Goal: Answer question/provide support: Share knowledge or assist other users

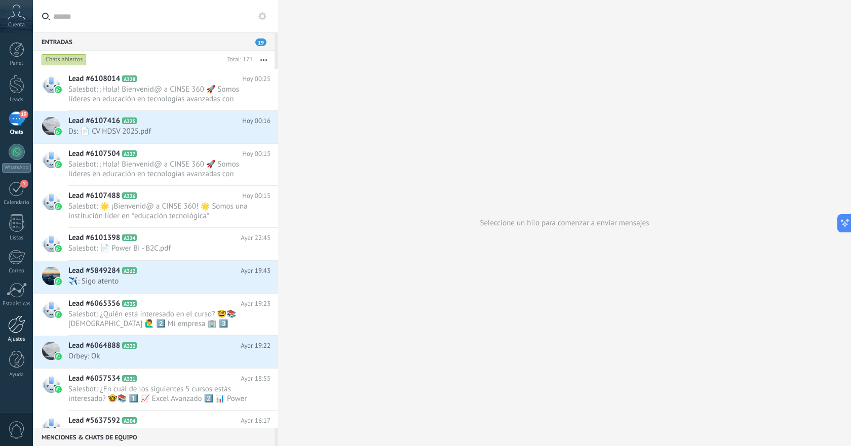
click at [21, 334] on link "Ajustes" at bounding box center [16, 329] width 33 height 27
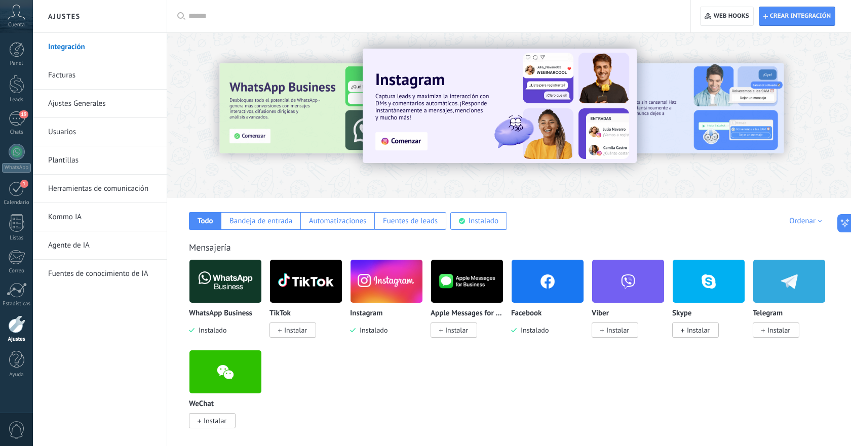
click at [101, 218] on link "Kommo IA" at bounding box center [102, 217] width 108 height 28
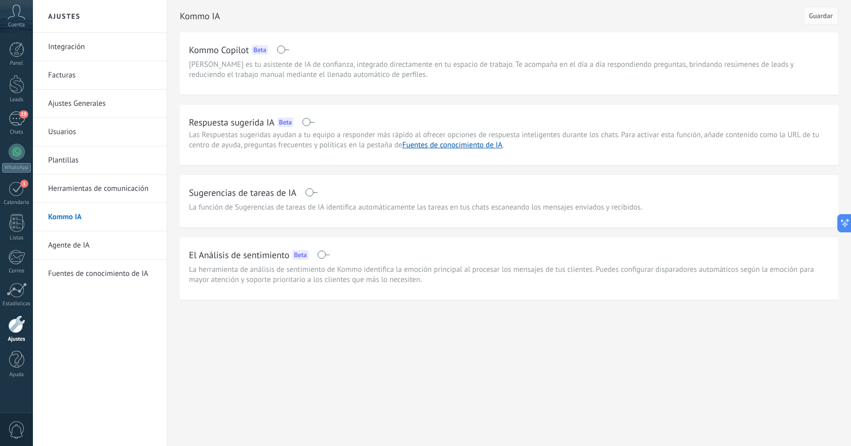
click at [105, 194] on link "Herramientas de comunicación" at bounding box center [102, 189] width 108 height 28
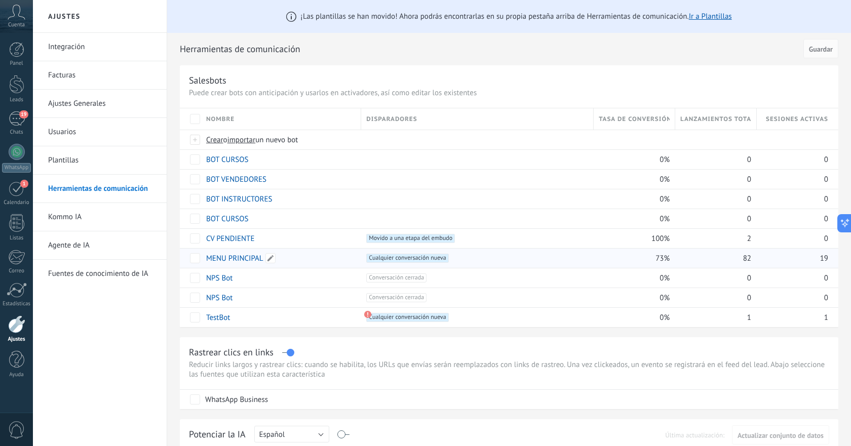
click at [246, 255] on link "MENU PRINCIPAL" at bounding box center [234, 259] width 57 height 10
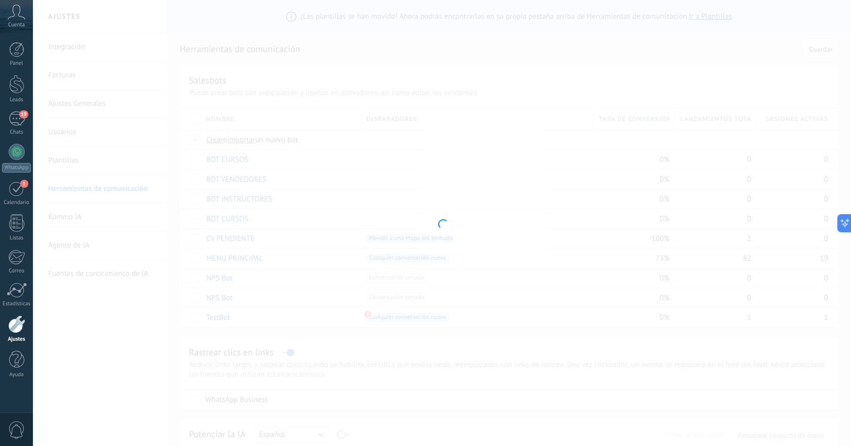
type input "**********"
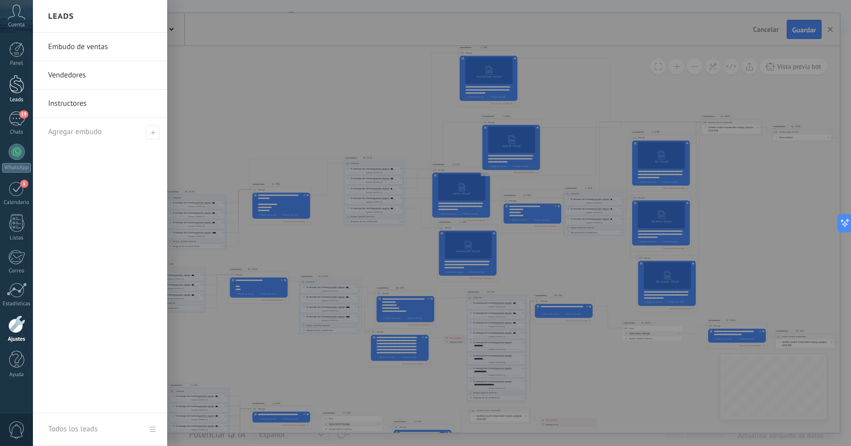
click at [19, 91] on div at bounding box center [16, 84] width 15 height 19
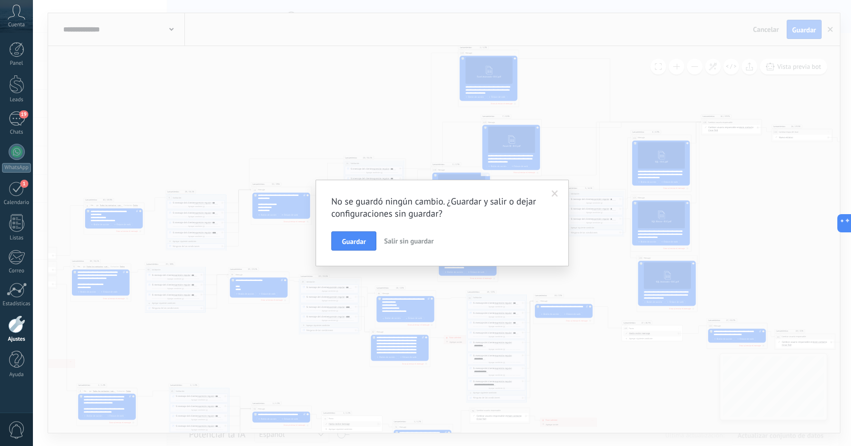
click at [413, 238] on span "Salir sin guardar" at bounding box center [409, 241] width 50 height 9
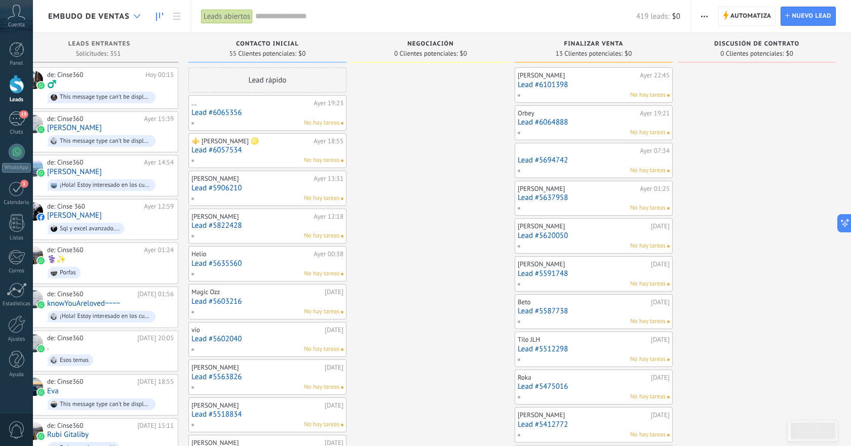
click at [132, 17] on div at bounding box center [137, 17] width 17 height 20
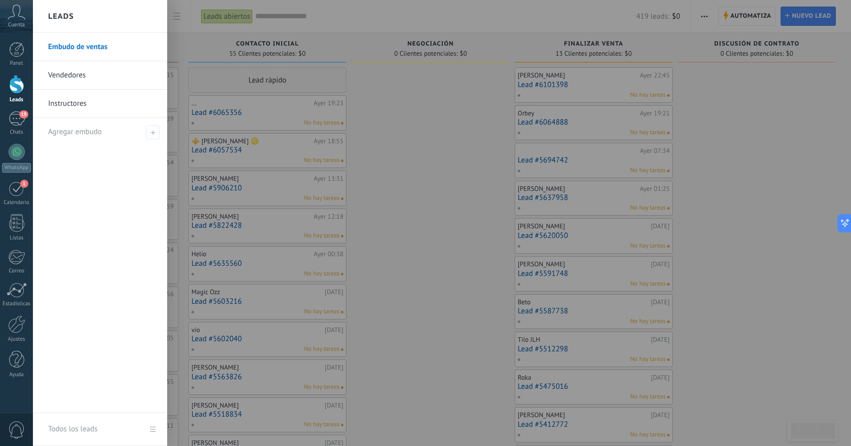
click at [106, 74] on link "Vendedores" at bounding box center [102, 75] width 109 height 28
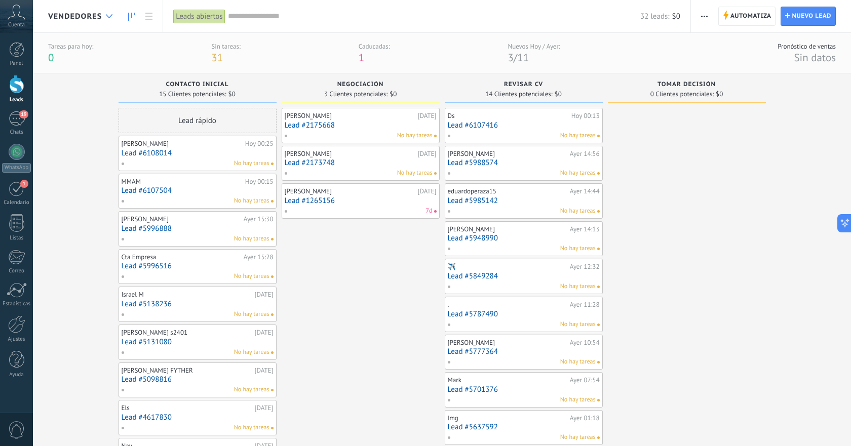
click at [111, 17] on icon at bounding box center [109, 16] width 7 height 4
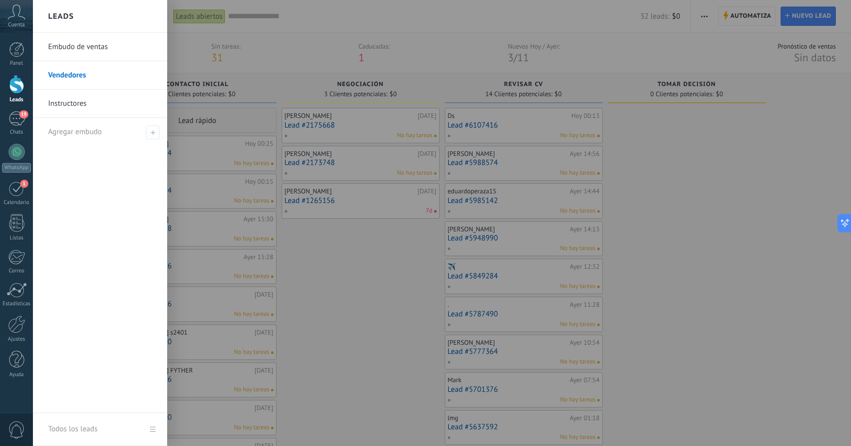
click at [90, 105] on link "Instructores" at bounding box center [102, 104] width 109 height 28
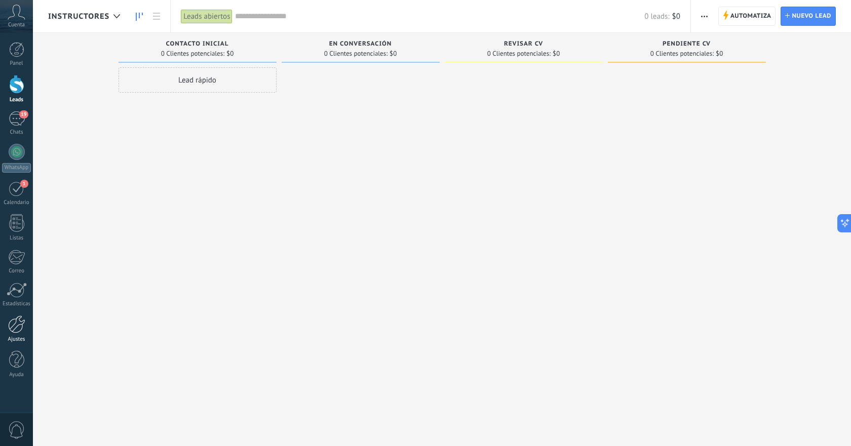
click at [13, 329] on div at bounding box center [16, 325] width 17 height 18
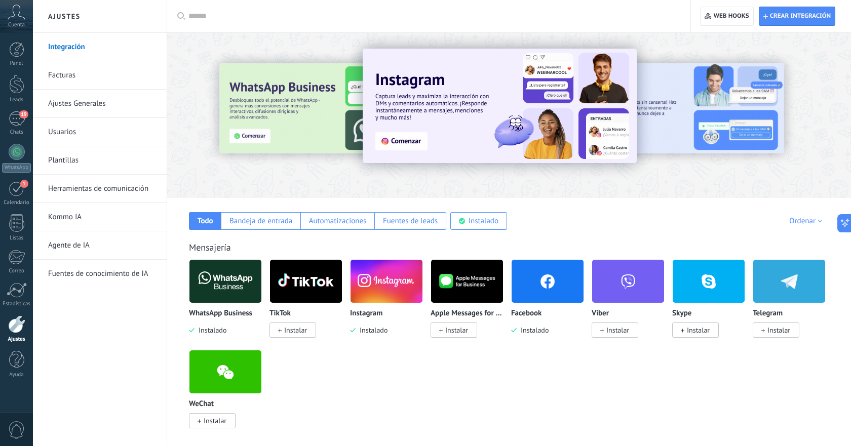
click at [89, 221] on link "Kommo IA" at bounding box center [102, 217] width 108 height 28
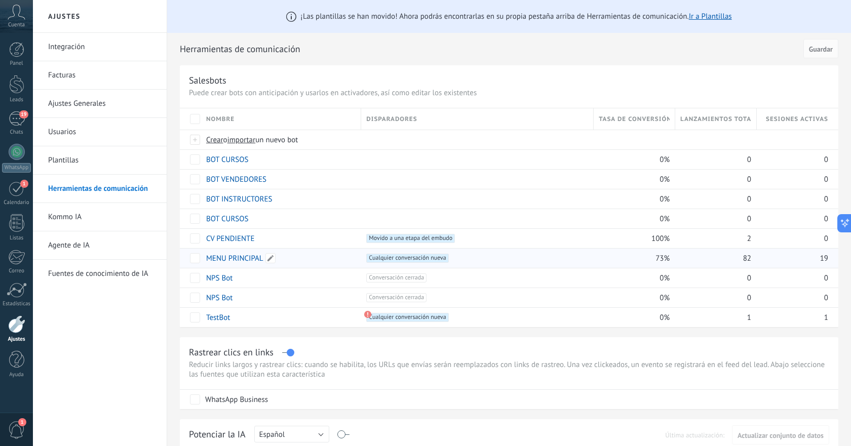
click at [233, 260] on link "MENU PRINCIPAL" at bounding box center [234, 259] width 57 height 10
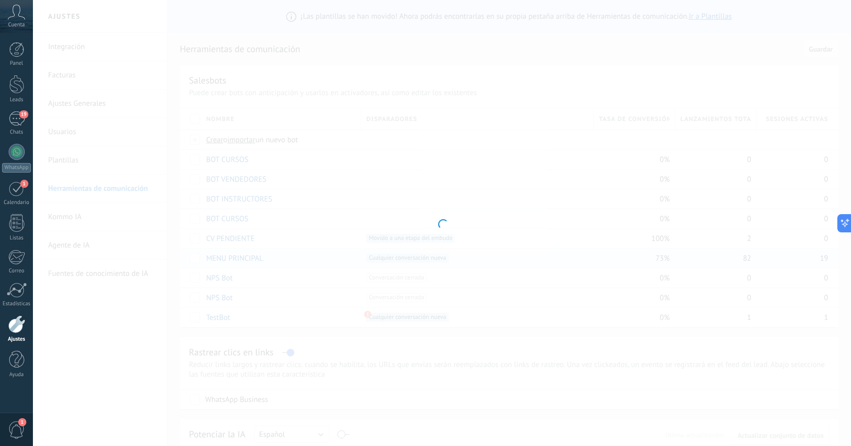
type input "**********"
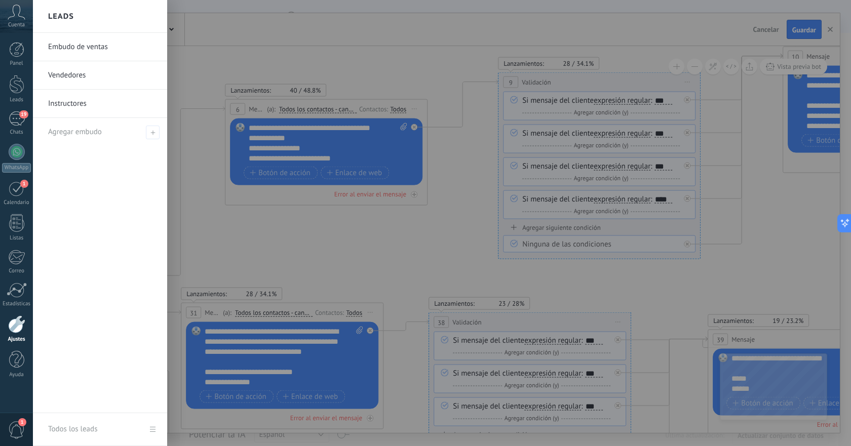
click at [67, 51] on link "Embudo de ventas" at bounding box center [102, 47] width 109 height 28
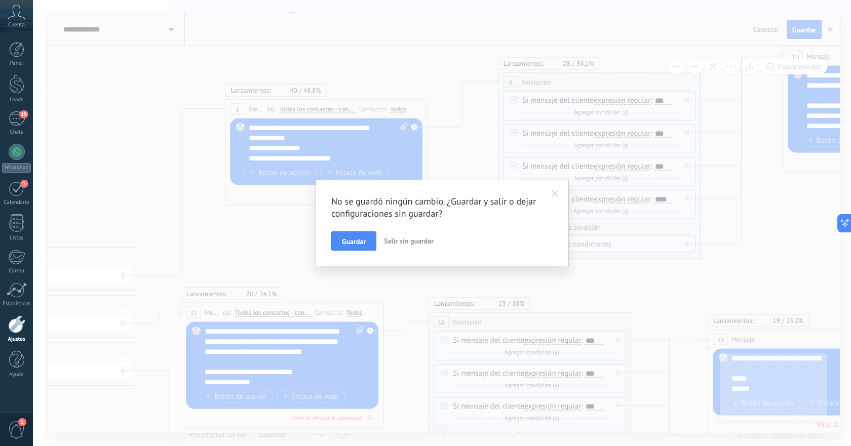
click at [428, 237] on span "Salir sin guardar" at bounding box center [409, 241] width 50 height 9
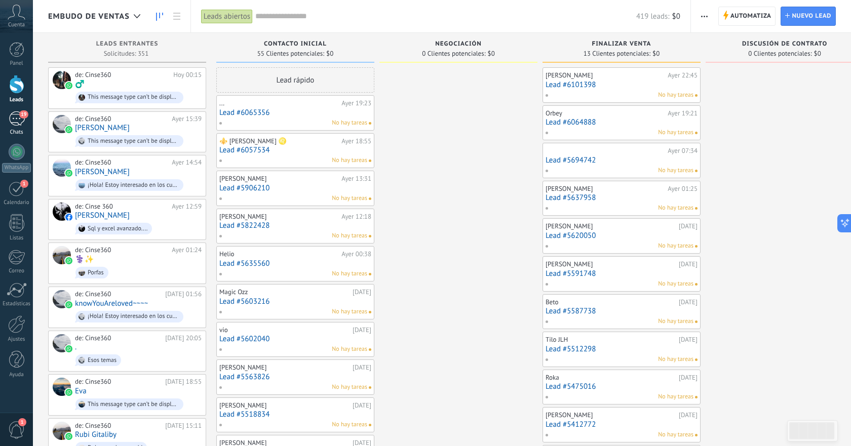
click at [23, 118] on span "19" at bounding box center [23, 114] width 9 height 8
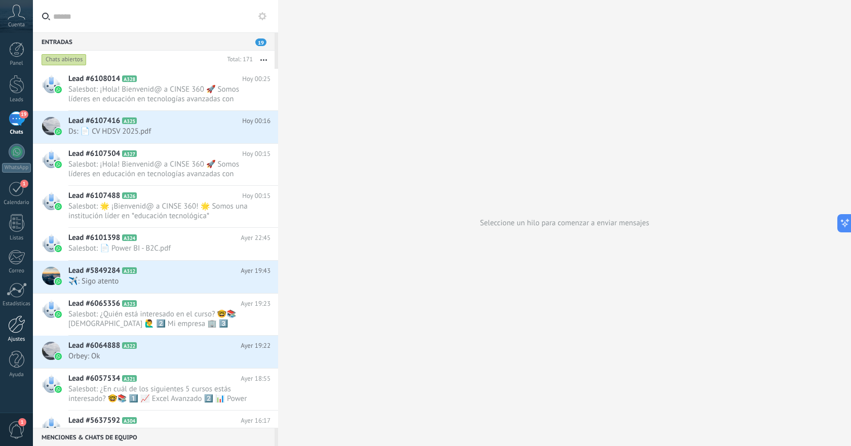
click at [13, 328] on div at bounding box center [16, 325] width 17 height 18
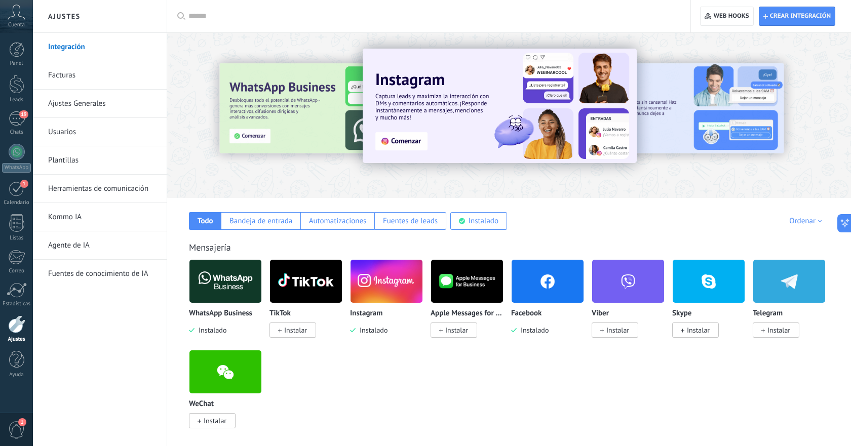
click at [83, 220] on link "Kommo IA" at bounding box center [102, 217] width 108 height 28
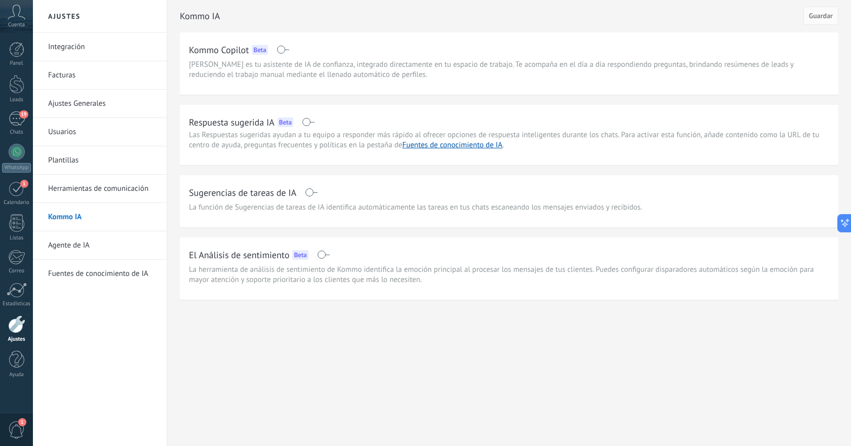
click at [87, 190] on link "Herramientas de comunicación" at bounding box center [102, 189] width 108 height 28
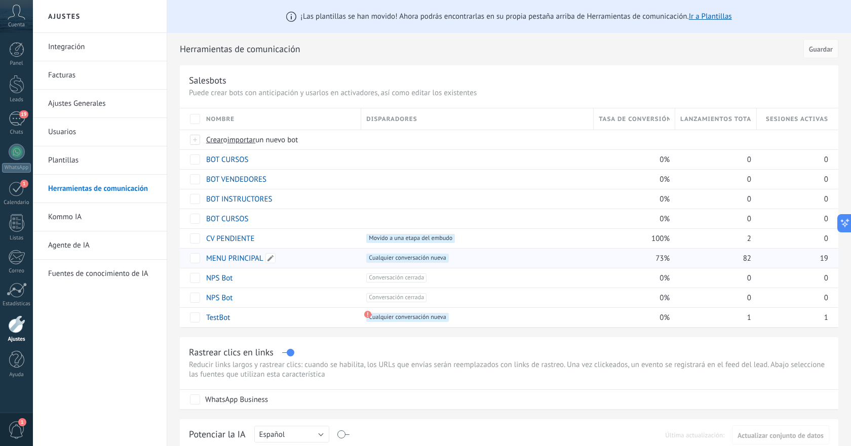
click at [240, 259] on link "MENU PRINCIPAL" at bounding box center [234, 259] width 57 height 10
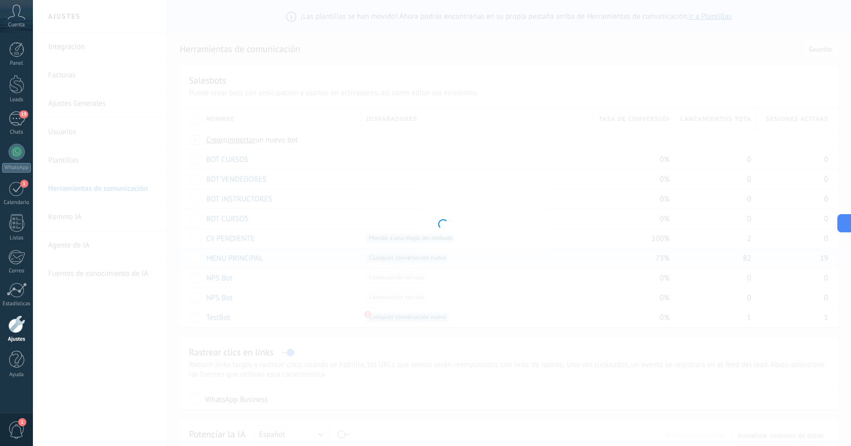
type input "**********"
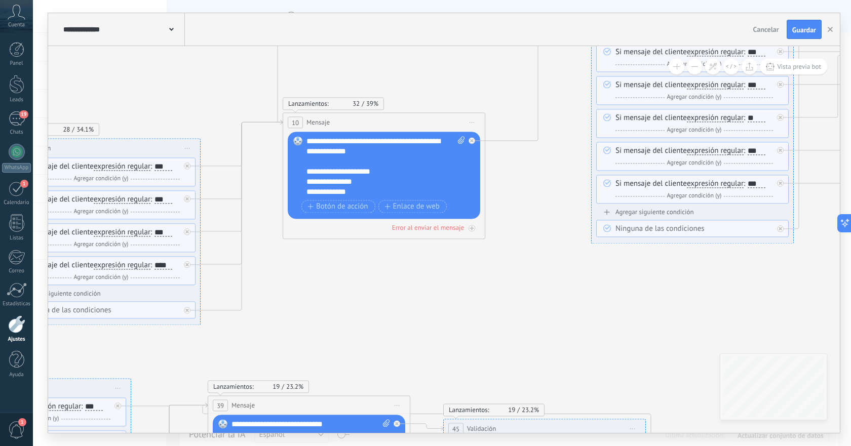
scroll to position [20, 0]
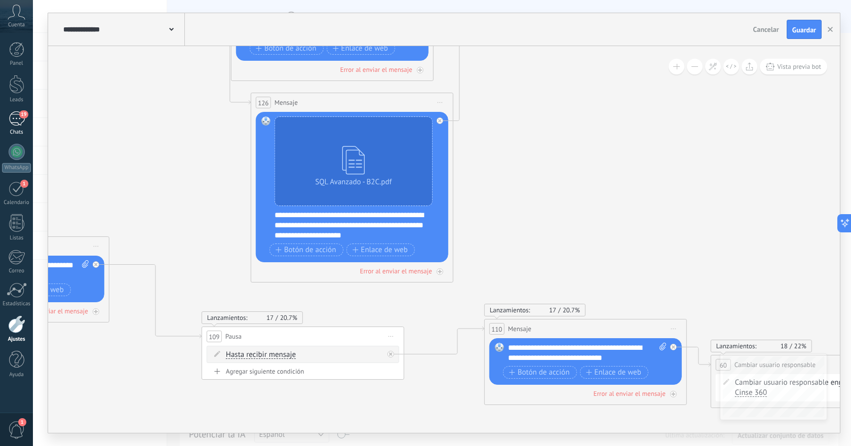
click at [15, 125] on div "19" at bounding box center [17, 118] width 16 height 15
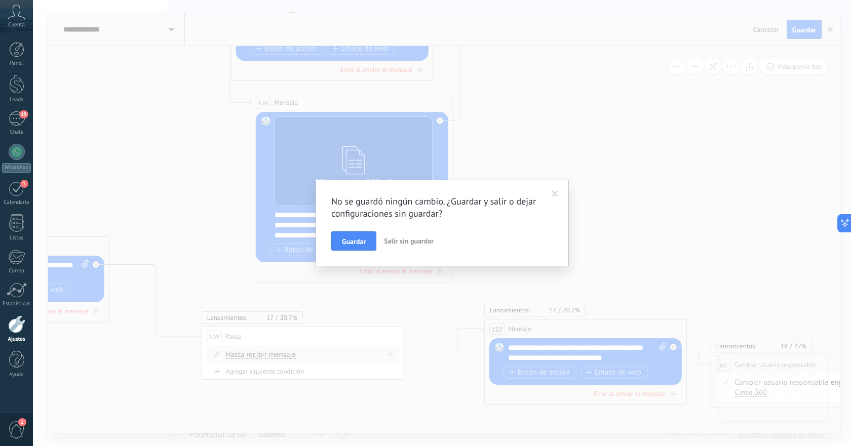
click at [411, 251] on div "No se guardó ningún cambio. ¿Guardar y salir o dejar configuraciones sin guarda…" at bounding box center [442, 223] width 253 height 87
click at [424, 246] on button "Salir sin guardar" at bounding box center [409, 241] width 58 height 19
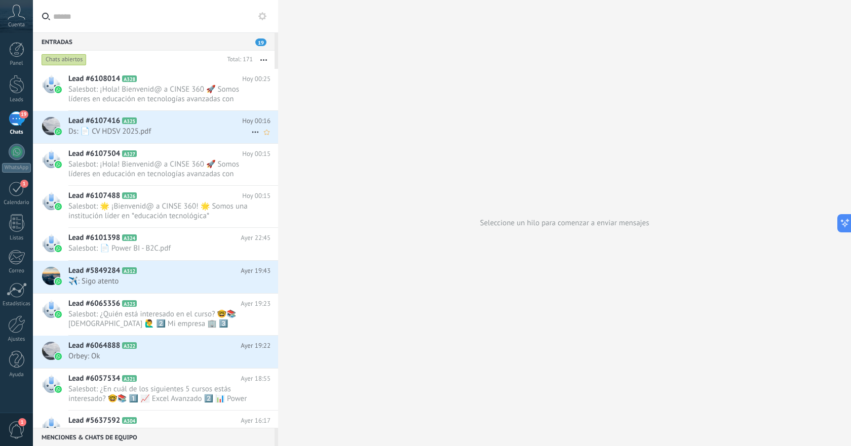
click at [164, 133] on span "Ds: 📄 CV HDSV 2025.pdf" at bounding box center [159, 132] width 183 height 10
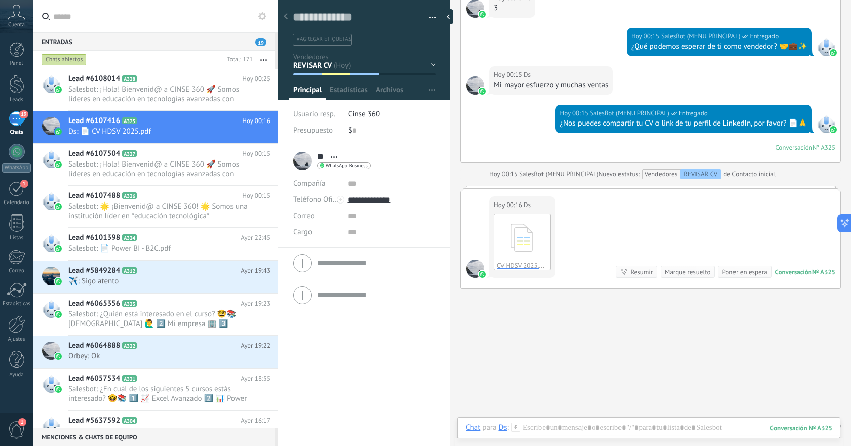
scroll to position [558, 0]
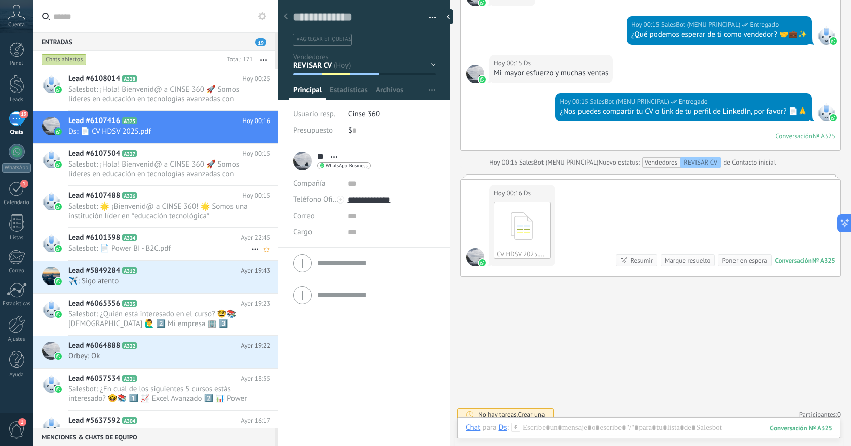
click at [164, 244] on span "Salesbot: 📄 Power BI - B2C.pdf" at bounding box center [159, 249] width 183 height 10
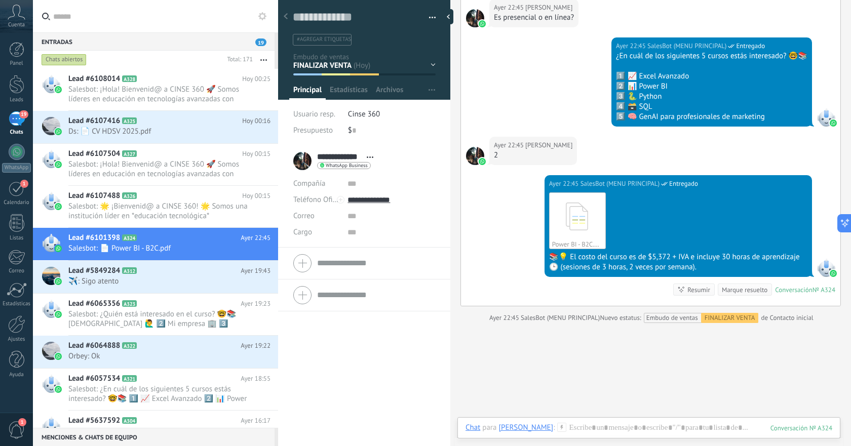
scroll to position [421, 0]
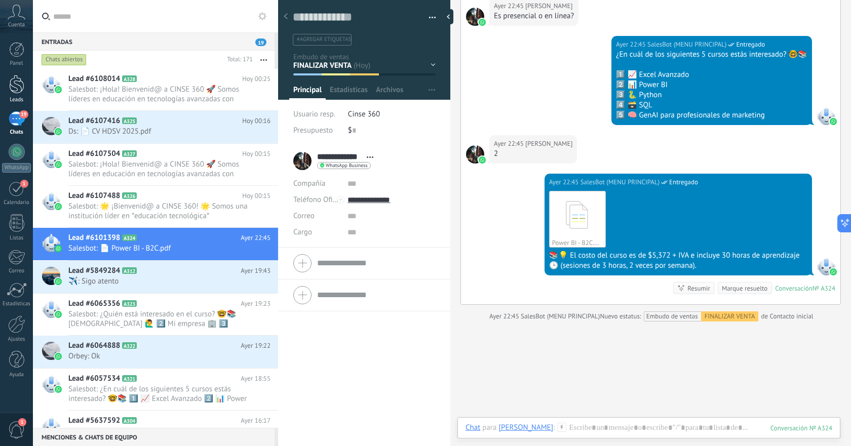
click at [20, 88] on div at bounding box center [16, 84] width 15 height 19
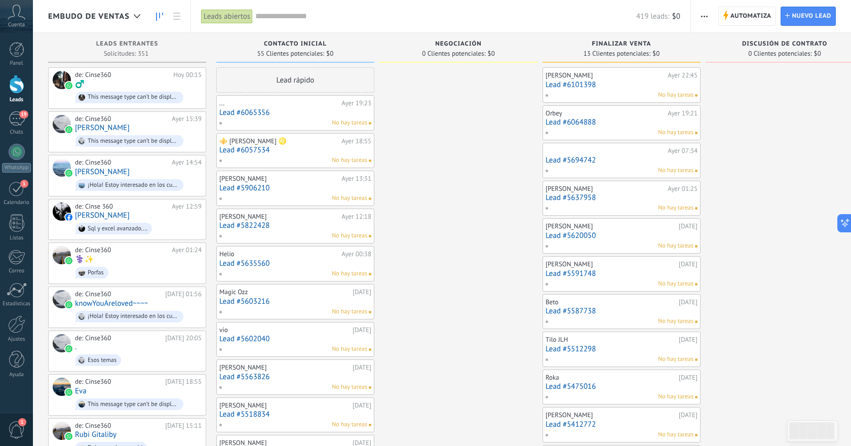
click at [611, 83] on link "Lead #6101398" at bounding box center [622, 85] width 152 height 9
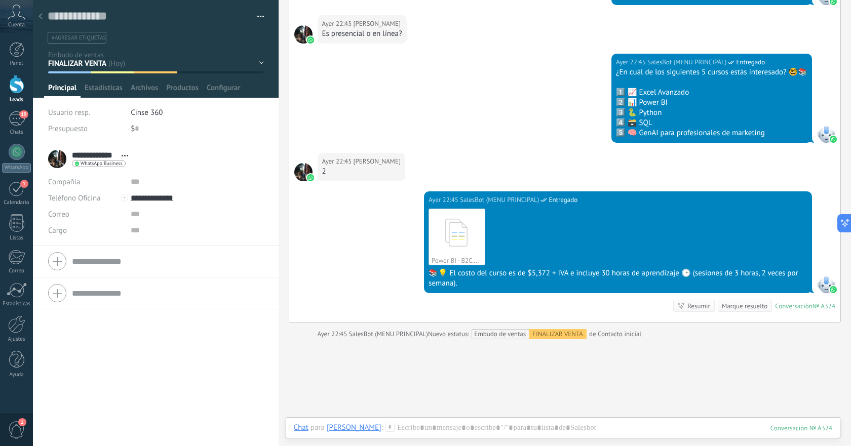
scroll to position [376, 0]
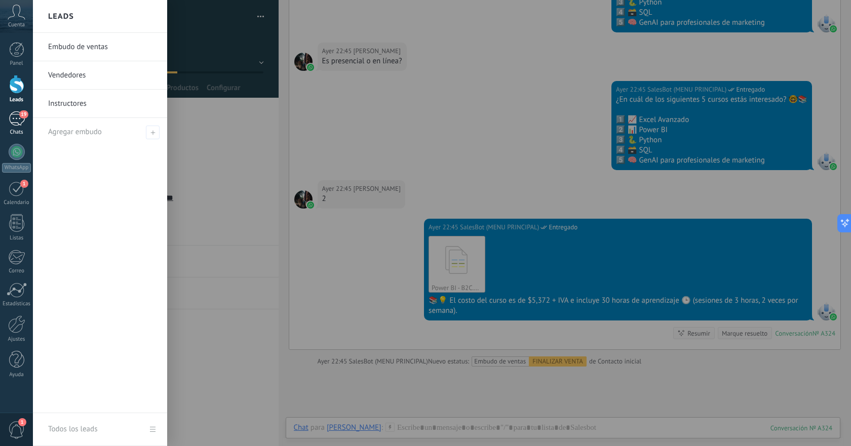
click at [17, 121] on div "19" at bounding box center [17, 118] width 16 height 15
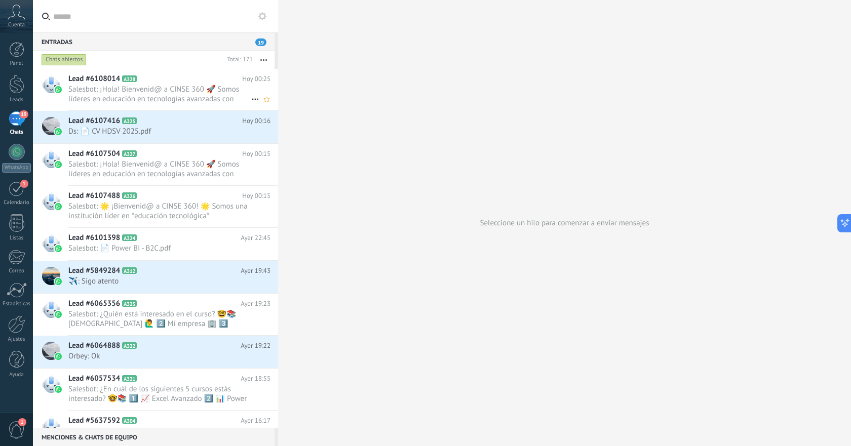
click at [157, 92] on span "Salesbot: ¡Hola! Bienvenid@ a CINSE 360 🚀 Somos líderes en educación en tecnolo…" at bounding box center [159, 94] width 183 height 19
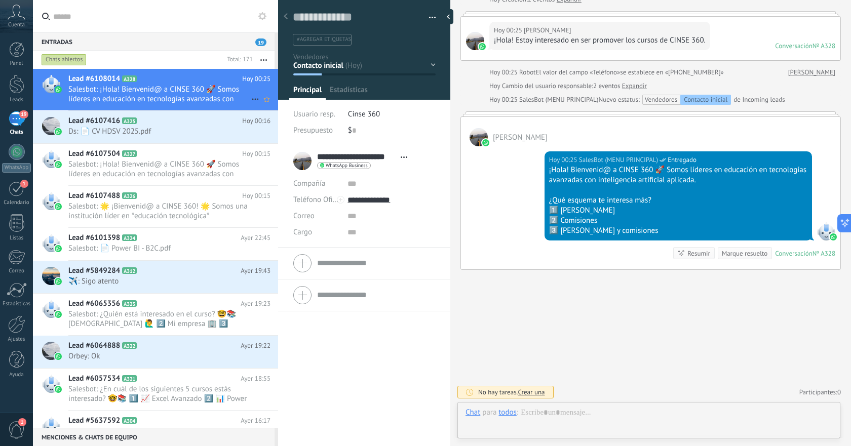
scroll to position [15, 0]
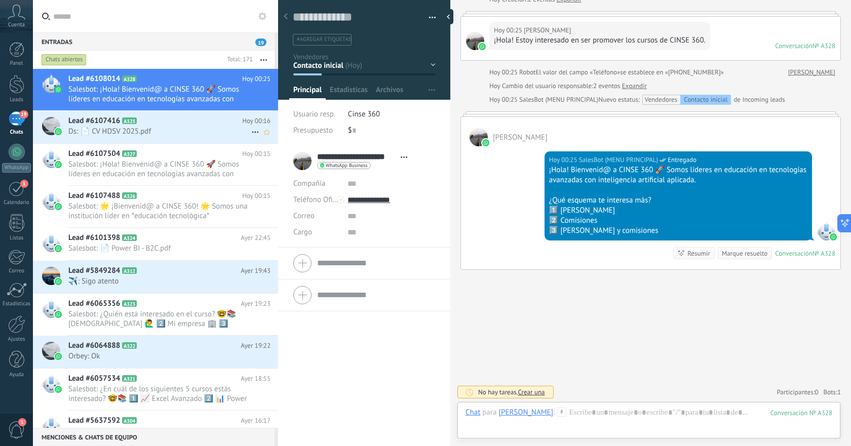
click at [150, 129] on span "Ds: 📄 CV HDSV 2025.pdf" at bounding box center [159, 132] width 183 height 10
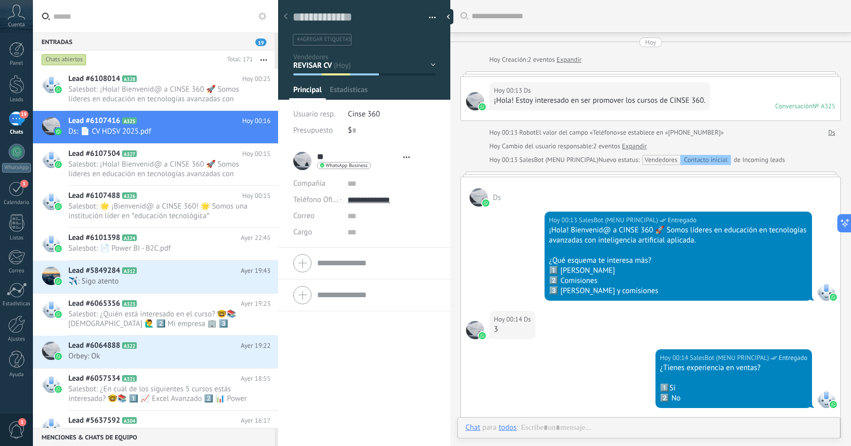
type textarea "**********"
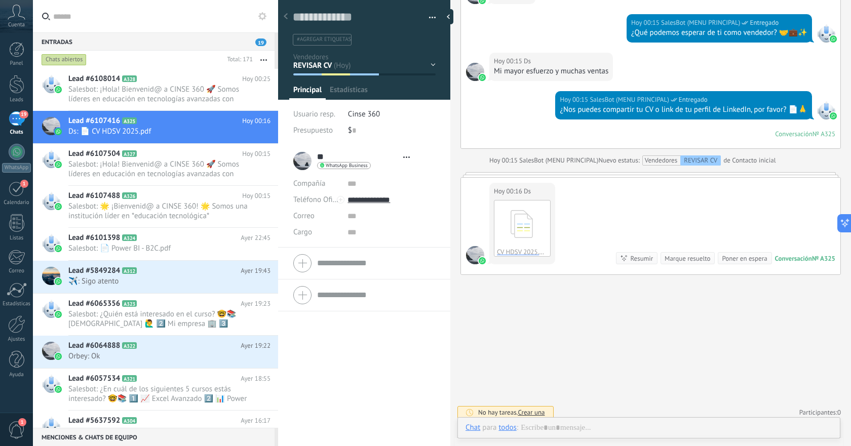
scroll to position [15, 0]
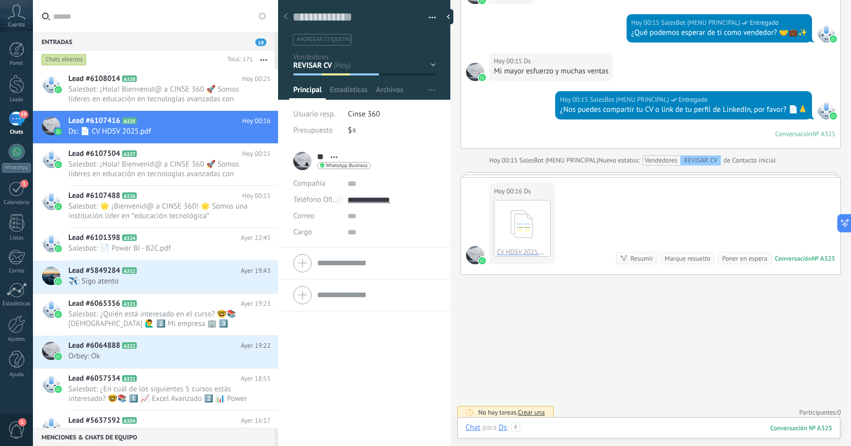
click at [666, 426] on div at bounding box center [649, 438] width 367 height 30
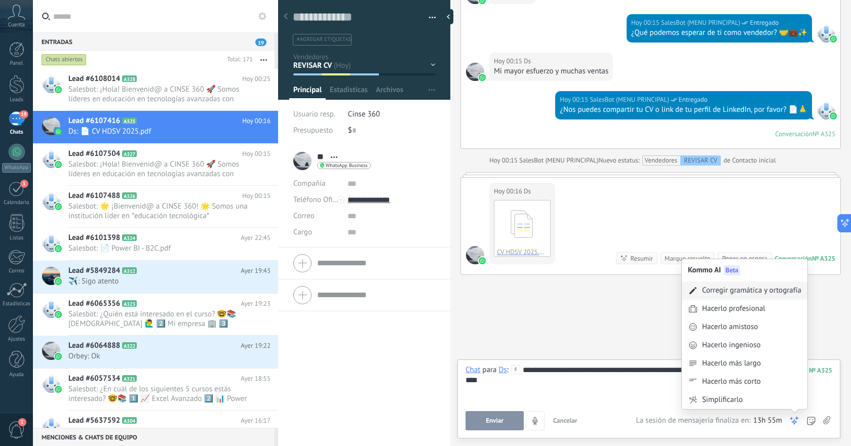
click at [758, 294] on div "Corregir gramática y ortografía" at bounding box center [751, 291] width 99 height 10
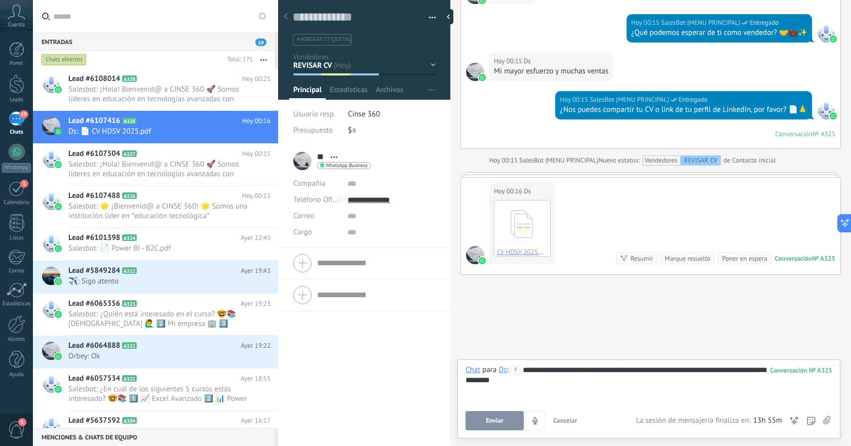
click at [491, 423] on span "Enviar" at bounding box center [495, 420] width 18 height 7
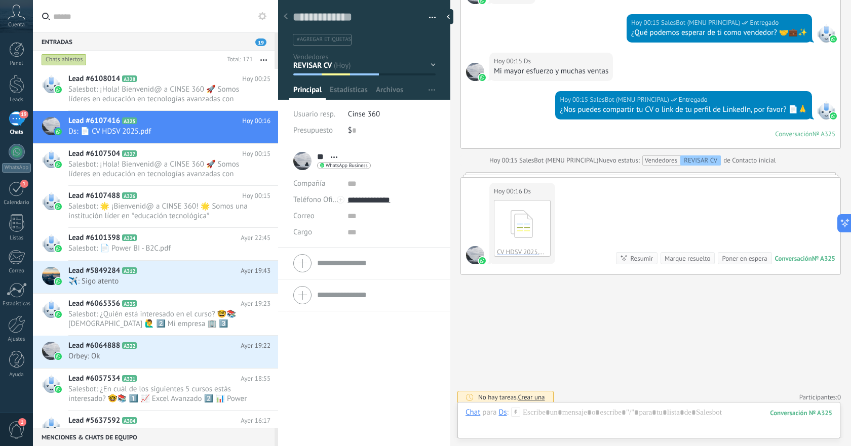
scroll to position [633, 0]
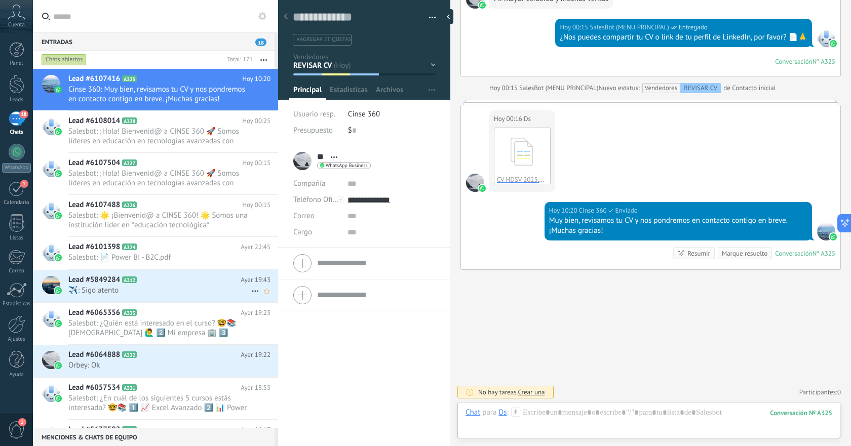
click at [203, 284] on h2 "Lead #5849284 A312" at bounding box center [154, 280] width 172 height 10
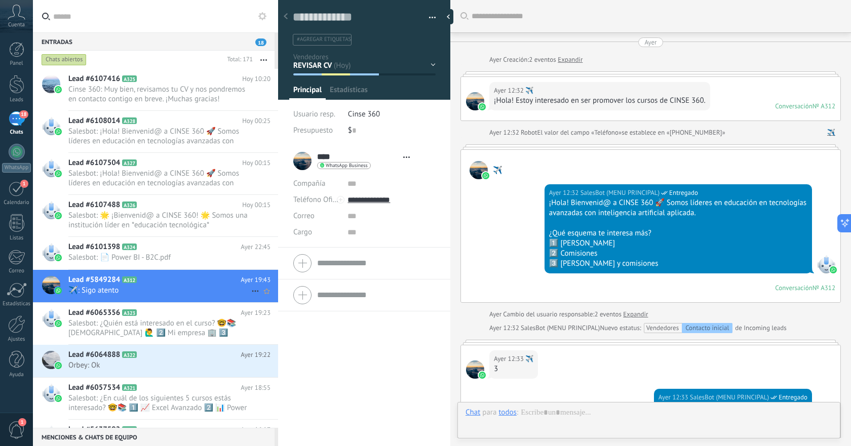
type textarea "**********"
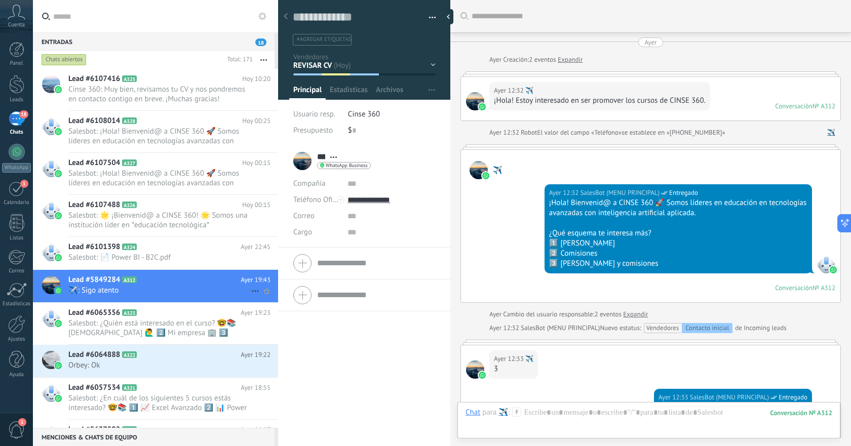
scroll to position [15, 0]
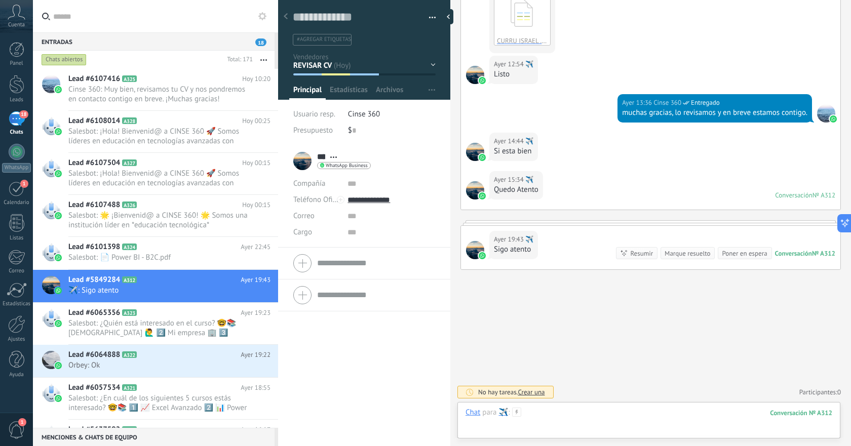
click at [597, 412] on div at bounding box center [649, 423] width 367 height 30
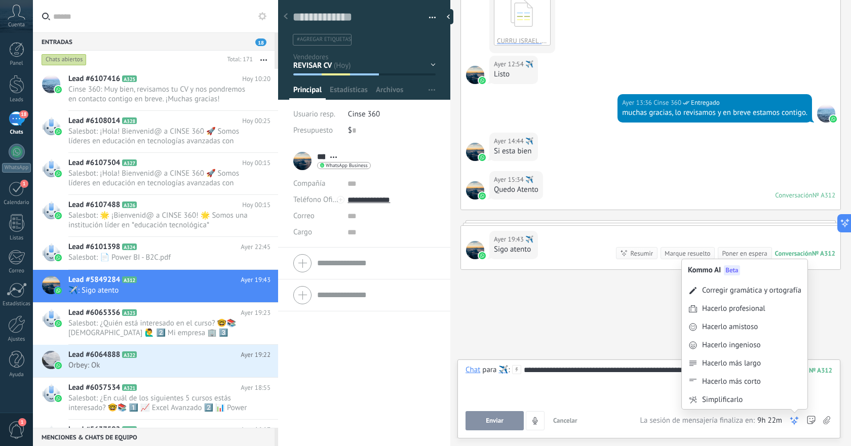
click at [793, 421] on icon at bounding box center [794, 421] width 10 height 10
click at [743, 289] on div "Corregir gramática y ortografía" at bounding box center [751, 291] width 99 height 10
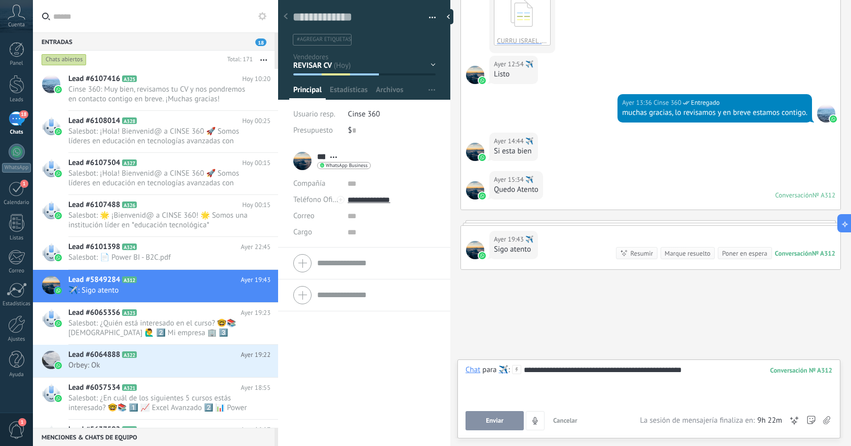
click at [496, 420] on span "Enviar" at bounding box center [495, 420] width 18 height 7
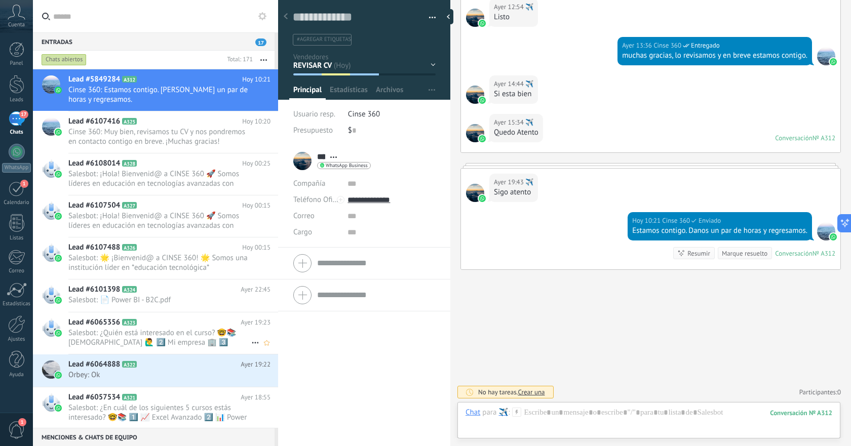
scroll to position [91, 0]
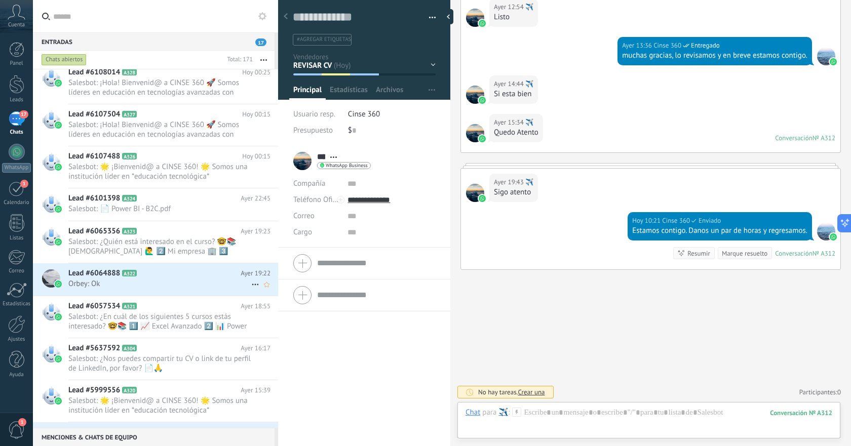
click at [185, 286] on span "Orbey: Ok" at bounding box center [159, 284] width 183 height 10
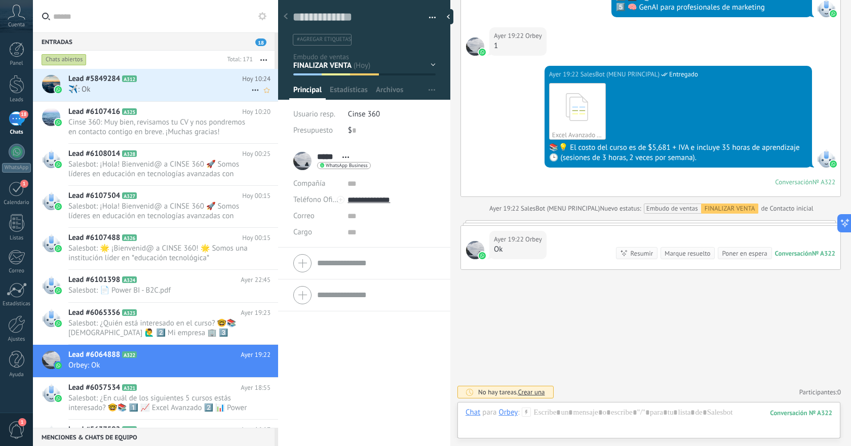
click at [184, 92] on span "️️✈️: Ok" at bounding box center [159, 90] width 183 height 10
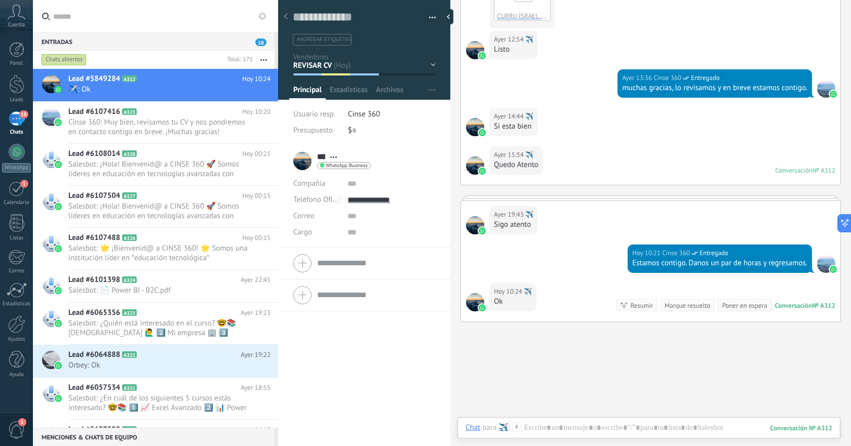
scroll to position [929, 0]
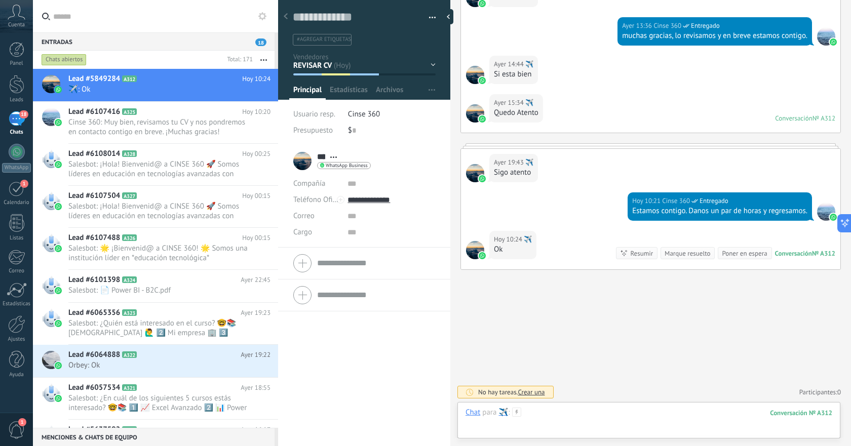
click at [592, 416] on div at bounding box center [649, 423] width 367 height 30
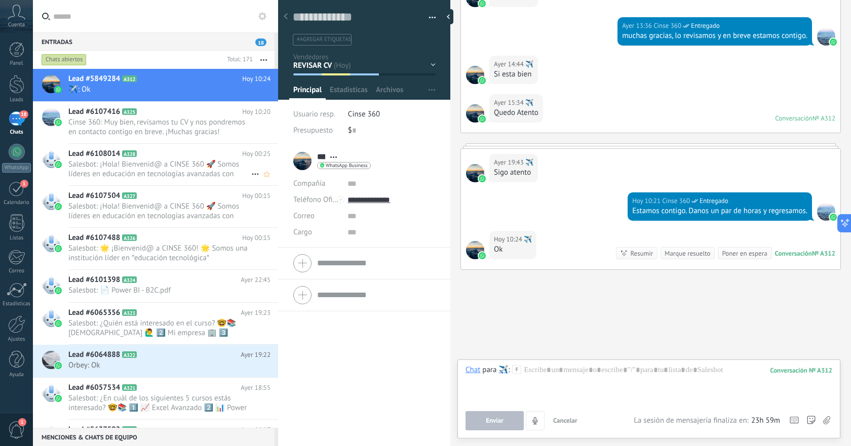
click at [164, 172] on span "Salesbot: ¡Hola! Bienvenid@ a CINSE 360 🚀 Somos líderes en educación en tecnolo…" at bounding box center [159, 169] width 183 height 19
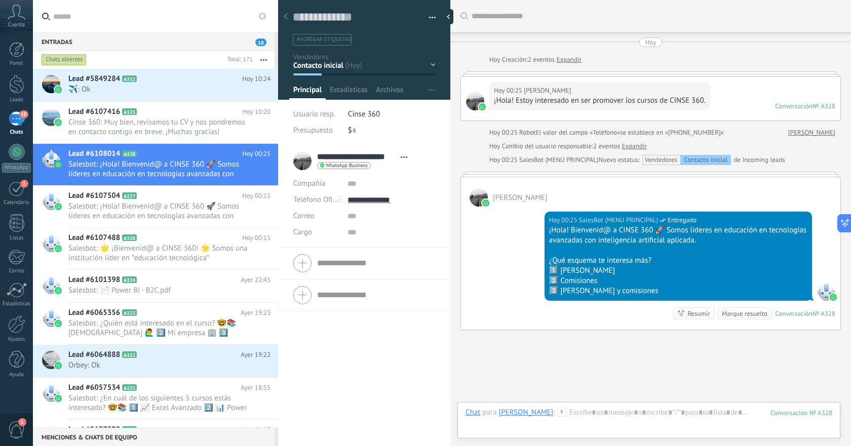
scroll to position [60, 0]
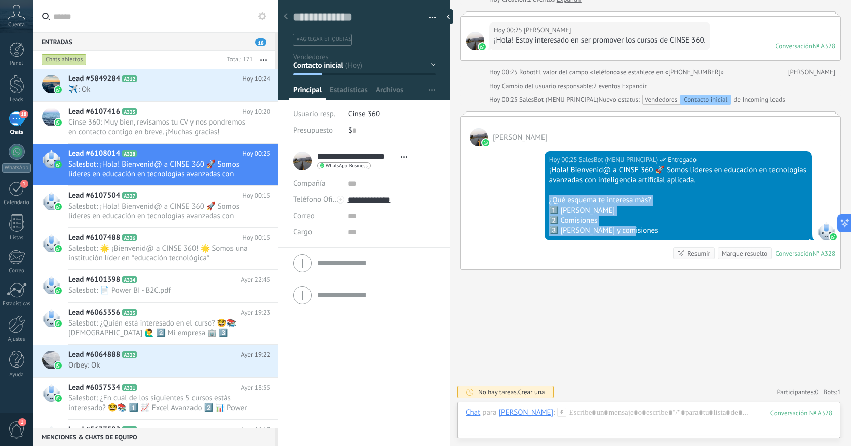
drag, startPoint x: 548, startPoint y: 201, endPoint x: 674, endPoint y: 245, distance: 134.1
click at [674, 245] on div "Hoy 00:25 SalesBot (MENU PRINCIPAL) Entregado ¡Hola! Bienvenid@ a CINSE 360 🚀 S…" at bounding box center [650, 207] width 379 height 123
copy div "¿Qué esquema te interesa más? 1️⃣ Sueldo fijo 2️⃣ Comisiones 3️⃣ Sueldo y comis…"
click at [164, 84] on h2 "Lead #5849284 A312" at bounding box center [155, 79] width 174 height 10
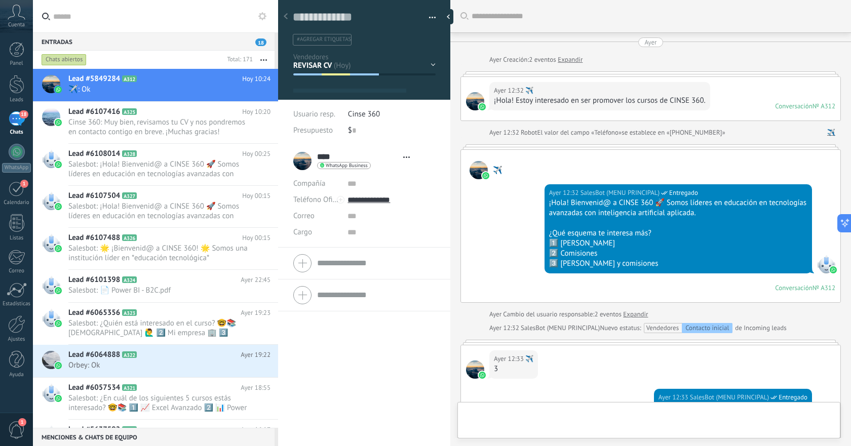
type textarea "**********"
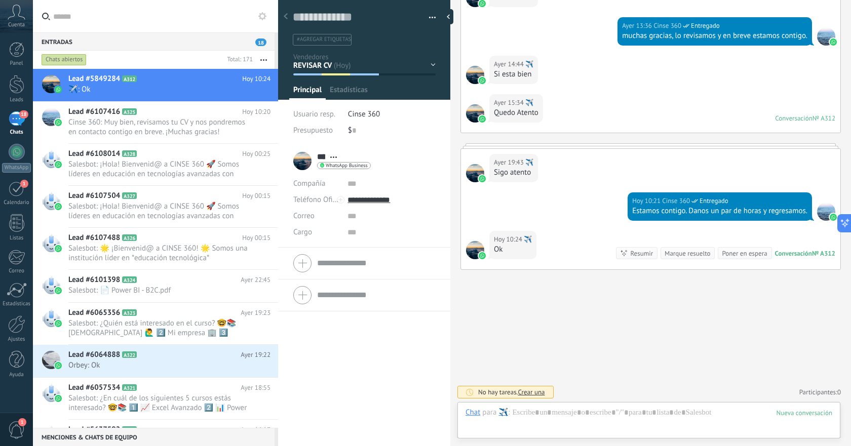
scroll to position [15, 0]
click at [624, 412] on div at bounding box center [649, 423] width 367 height 30
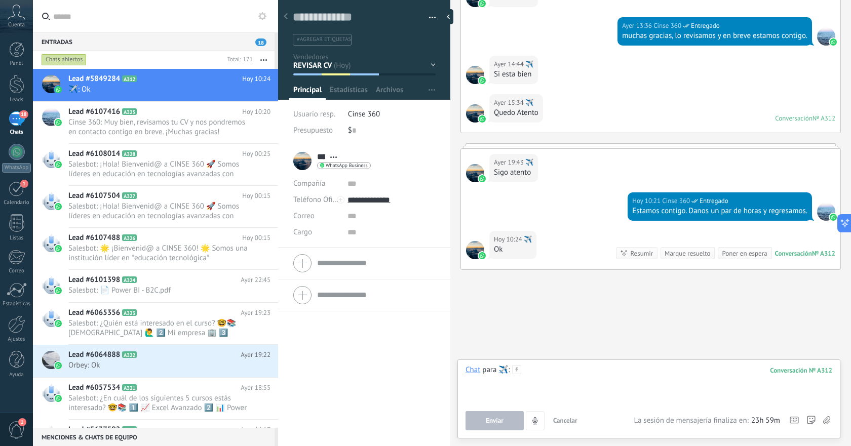
paste div
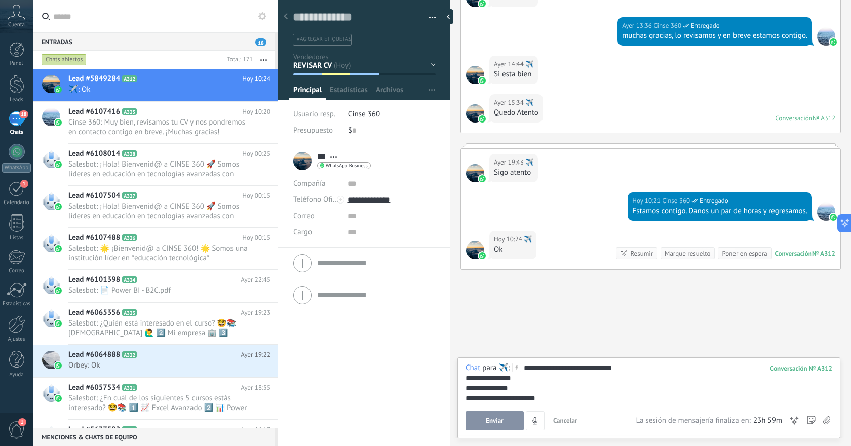
click at [508, 421] on button "Enviar" at bounding box center [495, 420] width 58 height 19
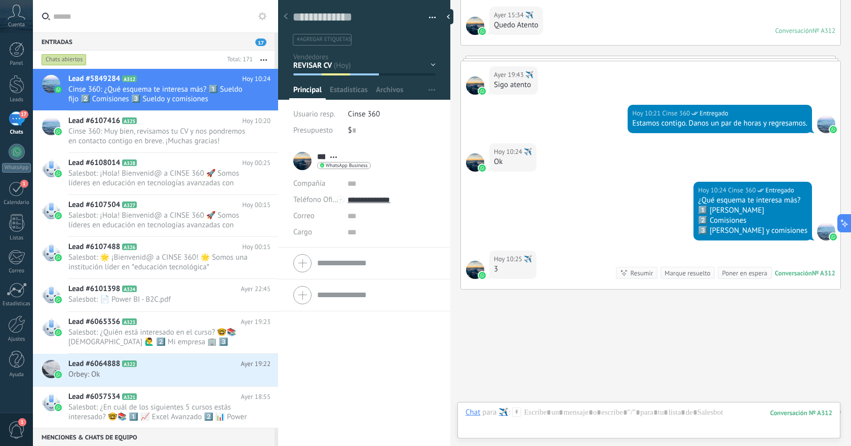
scroll to position [1037, 0]
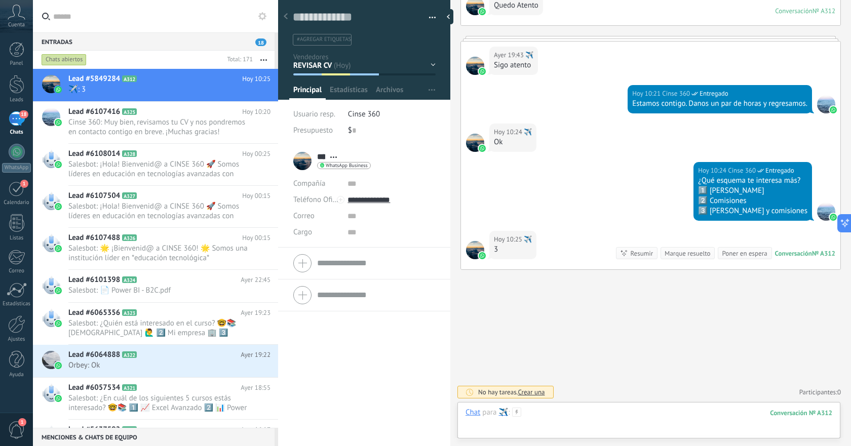
click at [584, 414] on div at bounding box center [649, 423] width 367 height 30
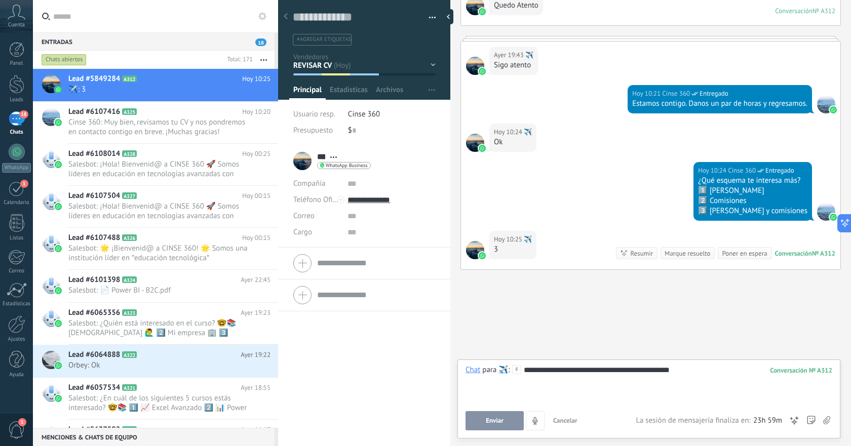
click at [632, 372] on div "**********" at bounding box center [649, 384] width 367 height 39
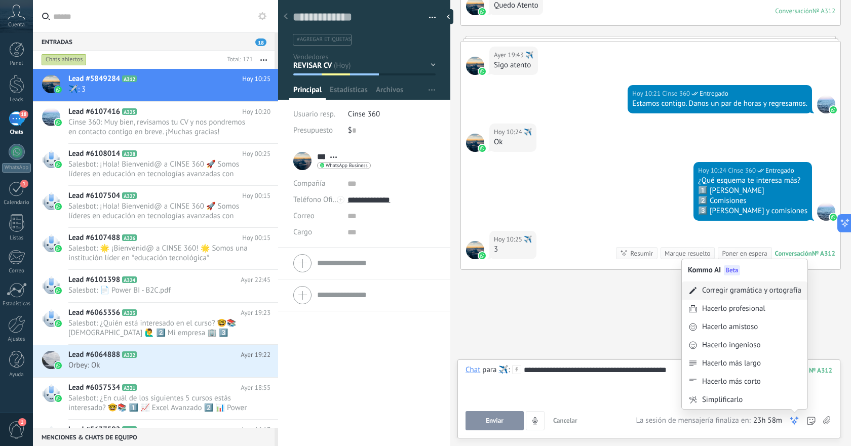
click at [780, 294] on div "Corregir gramática y ortografía" at bounding box center [751, 291] width 99 height 10
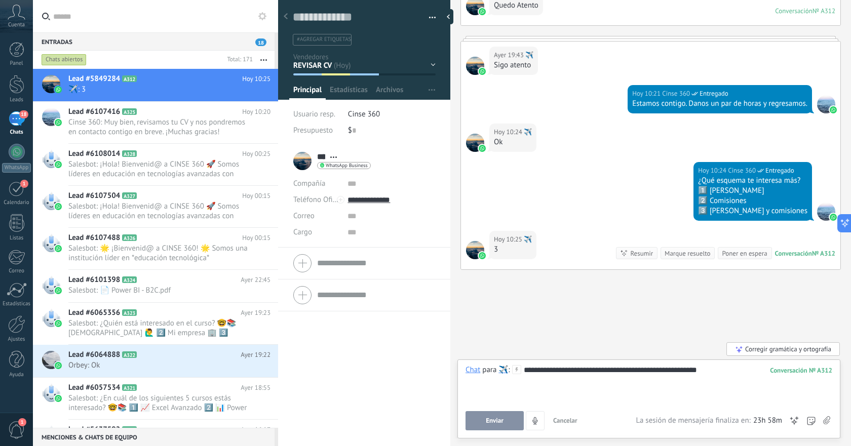
click at [500, 419] on span "Enviar" at bounding box center [495, 420] width 18 height 7
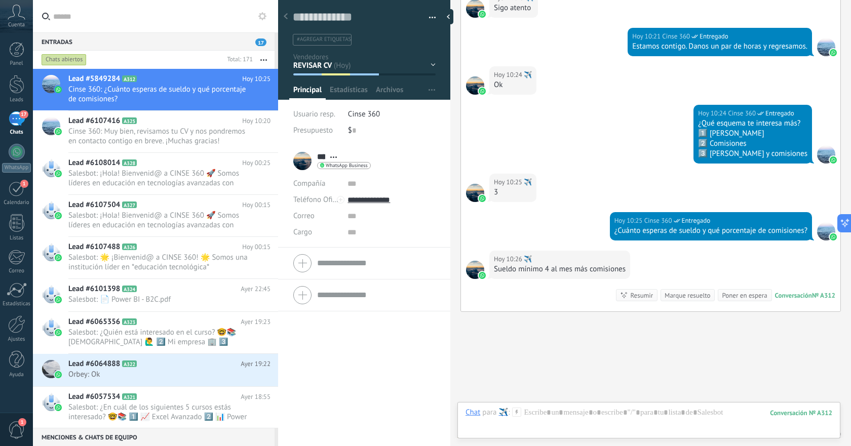
scroll to position [1136, 0]
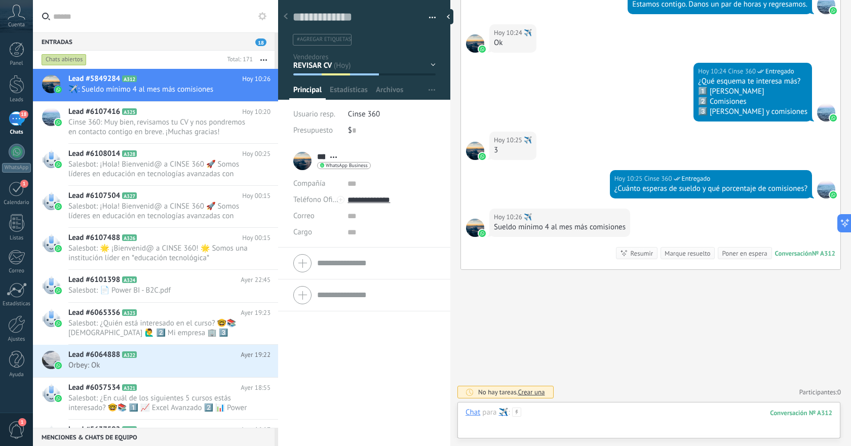
click at [589, 410] on div at bounding box center [649, 423] width 367 height 30
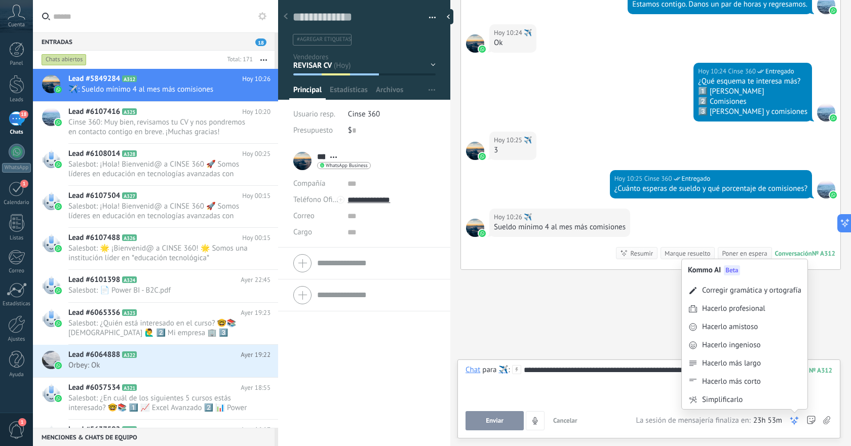
click at [799, 421] on icon at bounding box center [794, 421] width 10 height 10
click at [752, 293] on div "Corregir gramática y ortografía" at bounding box center [751, 291] width 99 height 10
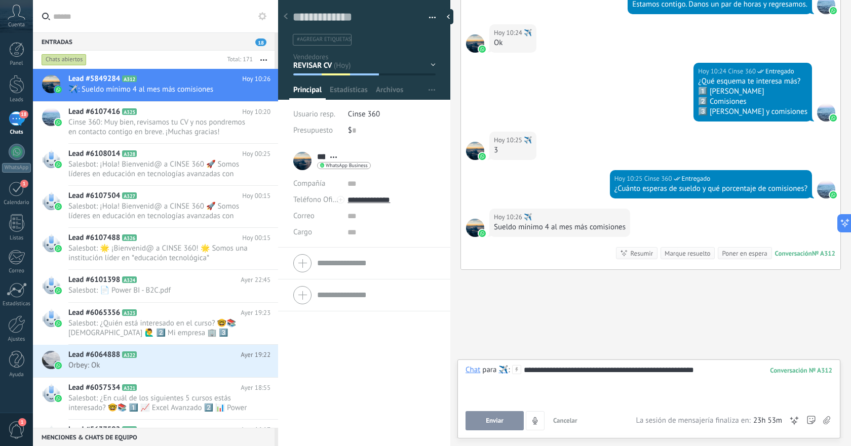
click at [500, 415] on button "Enviar" at bounding box center [495, 420] width 58 height 19
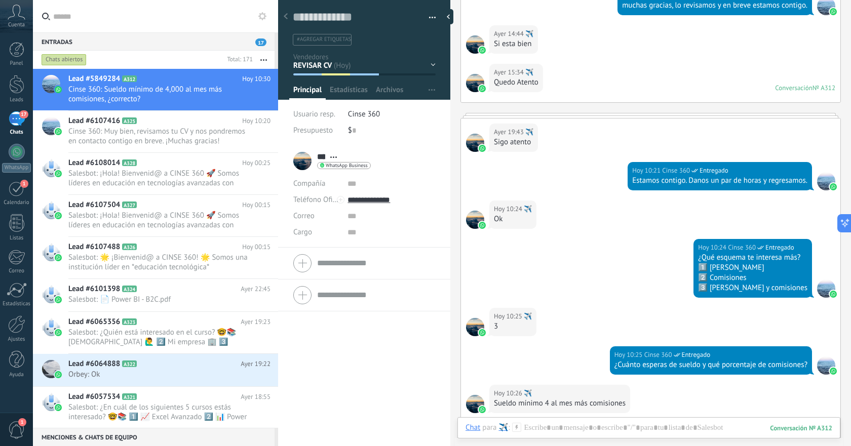
scroll to position [1171, 0]
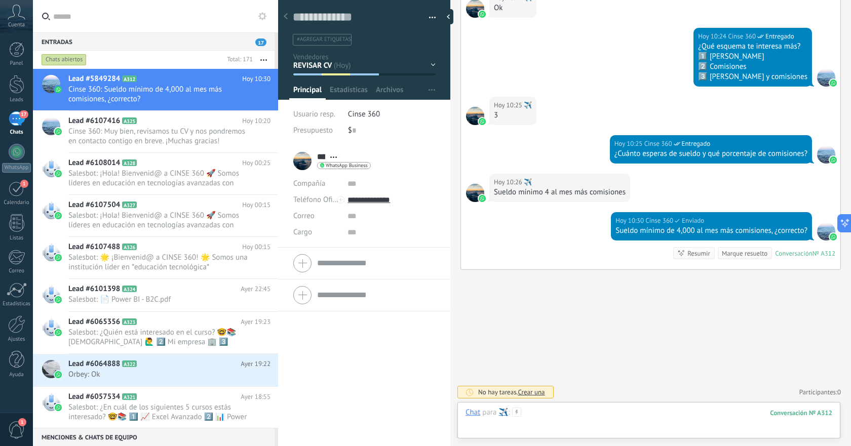
click at [583, 412] on div at bounding box center [649, 423] width 367 height 30
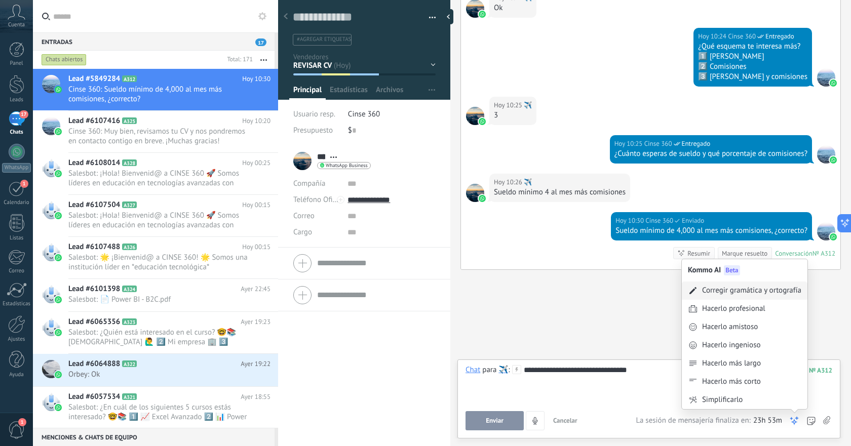
click at [748, 291] on div "Corregir gramática y ortografía" at bounding box center [751, 291] width 99 height 10
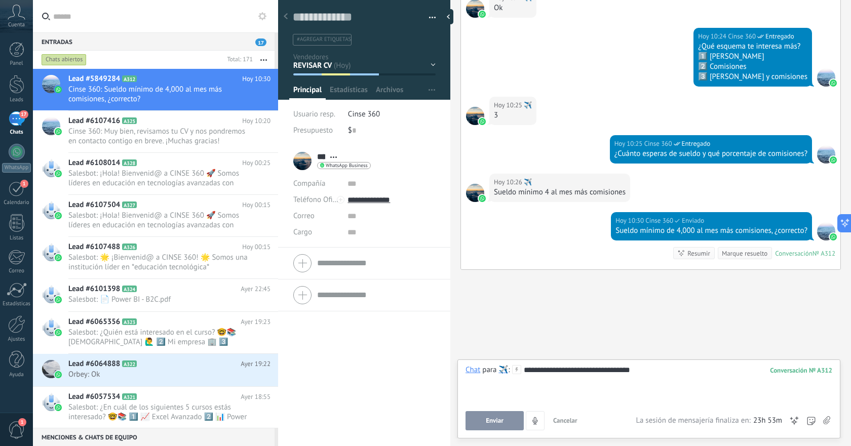
click at [495, 419] on span "Enviar" at bounding box center [495, 420] width 18 height 7
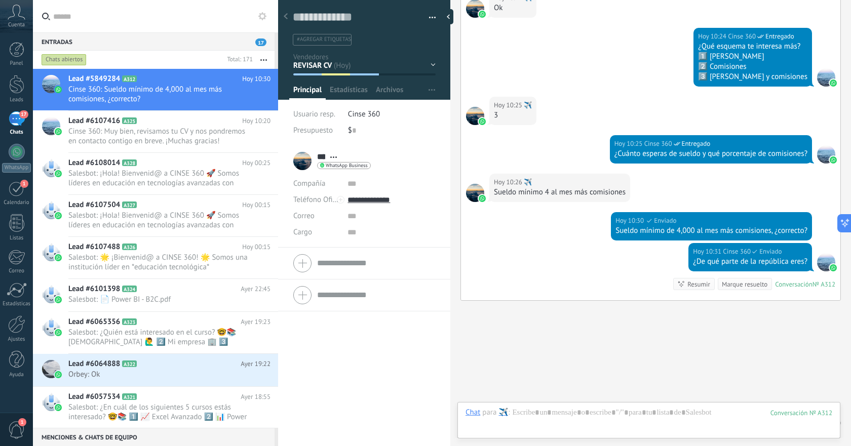
scroll to position [1202, 0]
